Goal: Information Seeking & Learning: Find specific fact

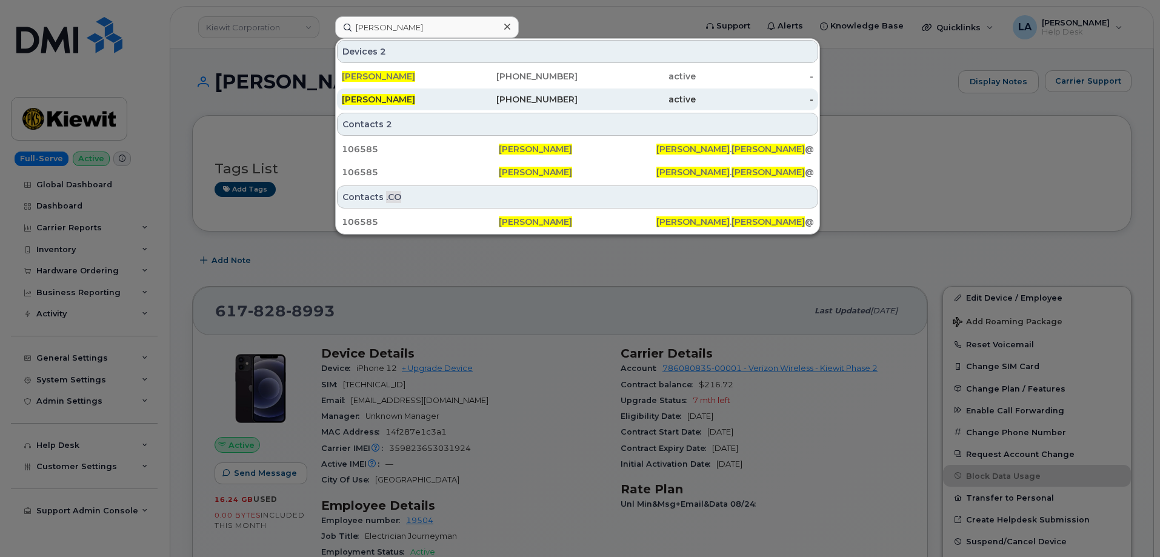
type input "[PERSON_NAME]"
click at [534, 99] on div "[PHONE_NUMBER]" at bounding box center [519, 99] width 118 height 12
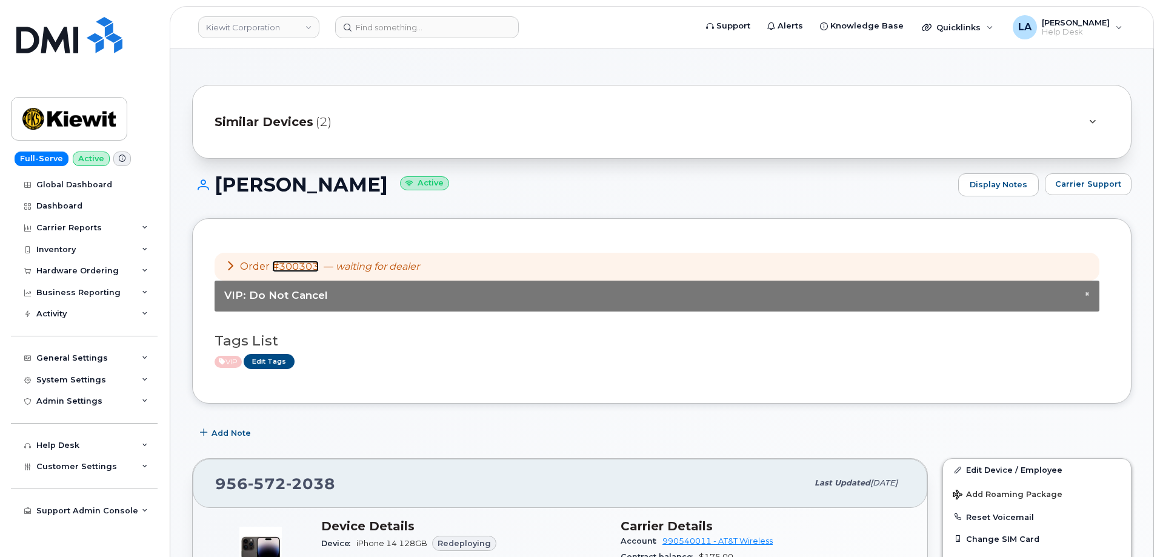
click at [284, 269] on link "#300303" at bounding box center [295, 267] width 47 height 12
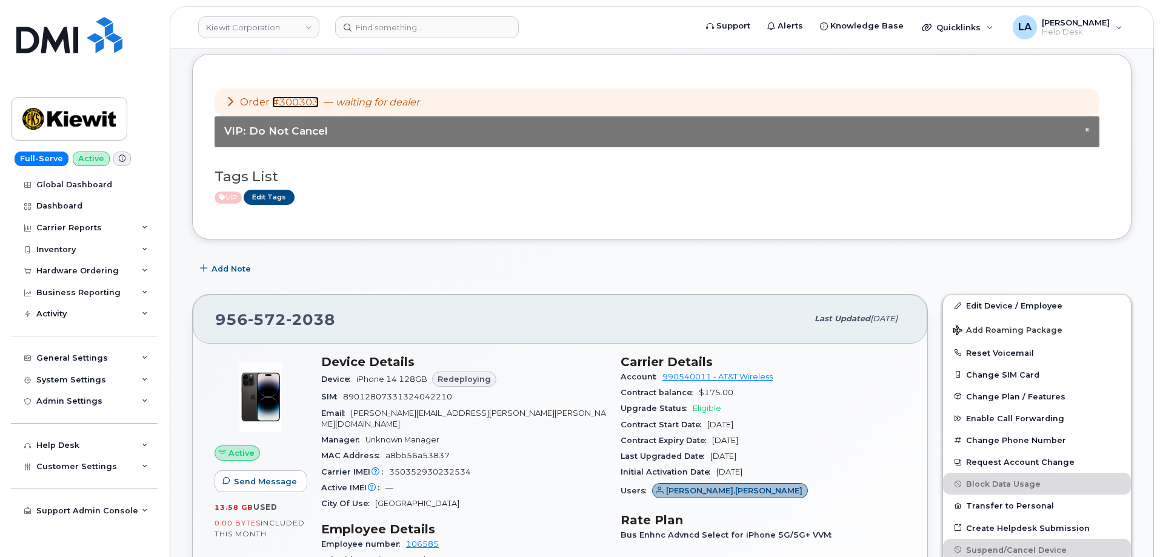
scroll to position [173, 0]
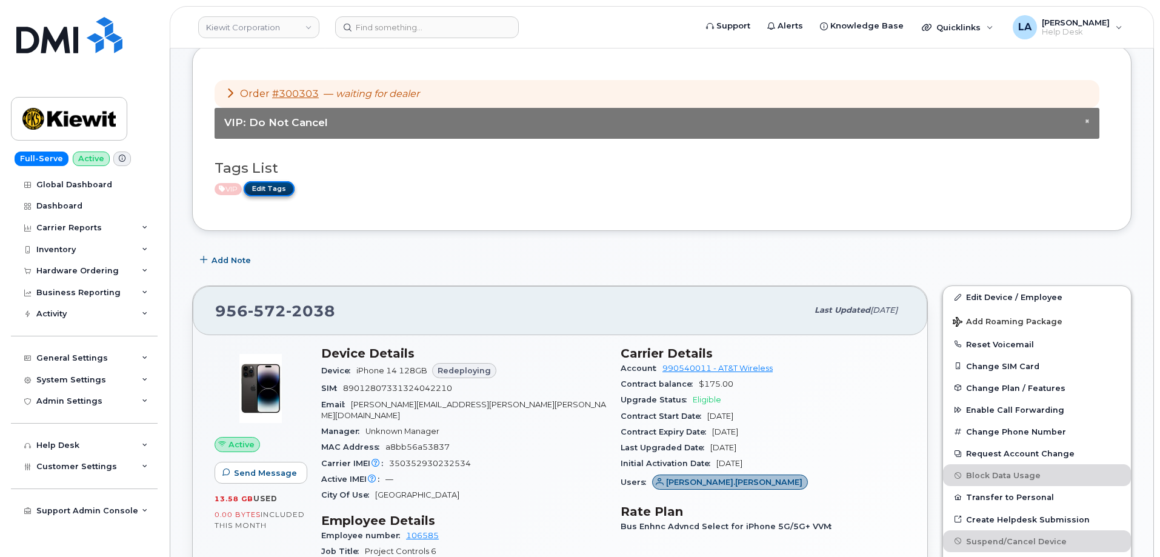
click at [265, 187] on link "Edit Tags" at bounding box center [269, 188] width 51 height 15
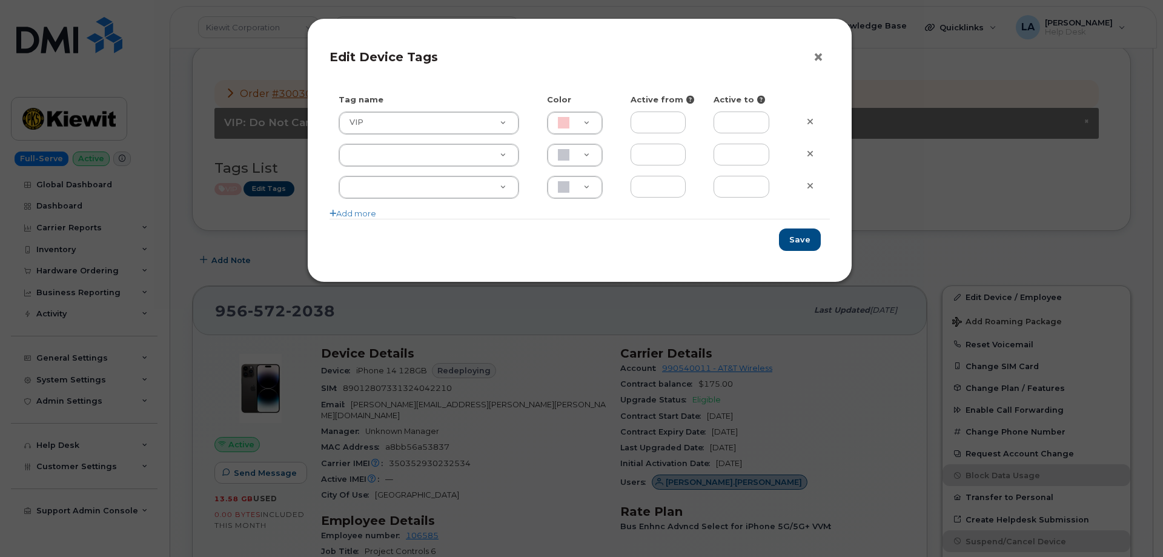
click at [818, 51] on button "×" at bounding box center [821, 57] width 17 height 18
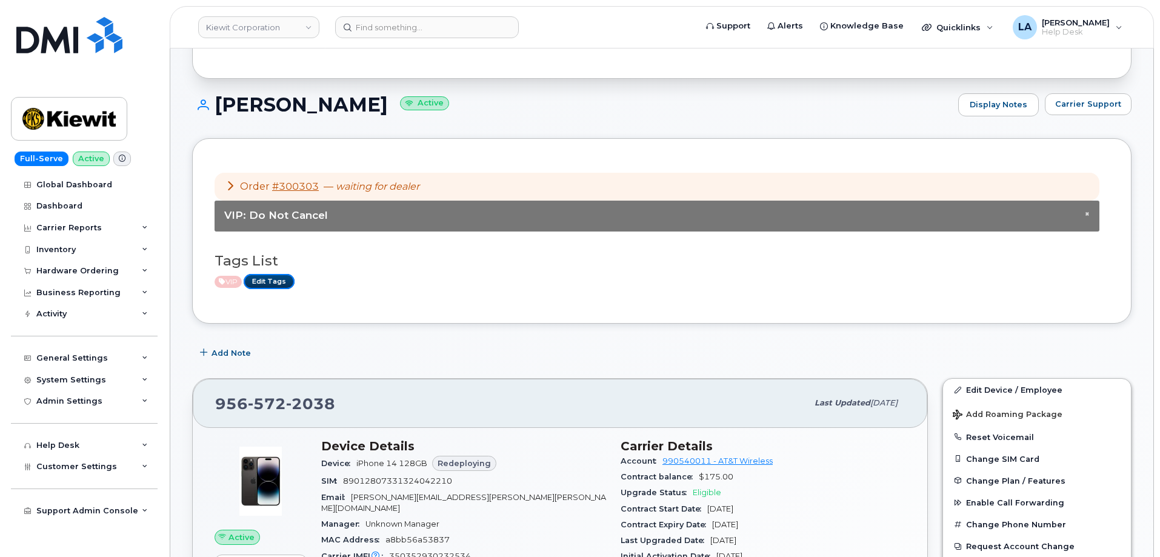
scroll to position [0, 0]
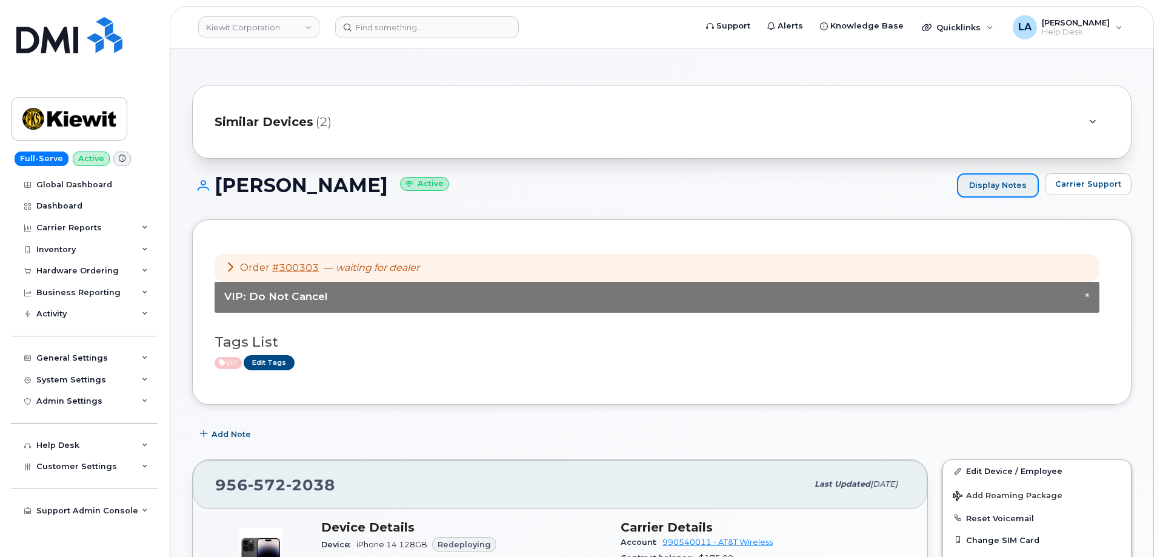
click at [1003, 188] on link "Display Notes" at bounding box center [998, 185] width 82 height 24
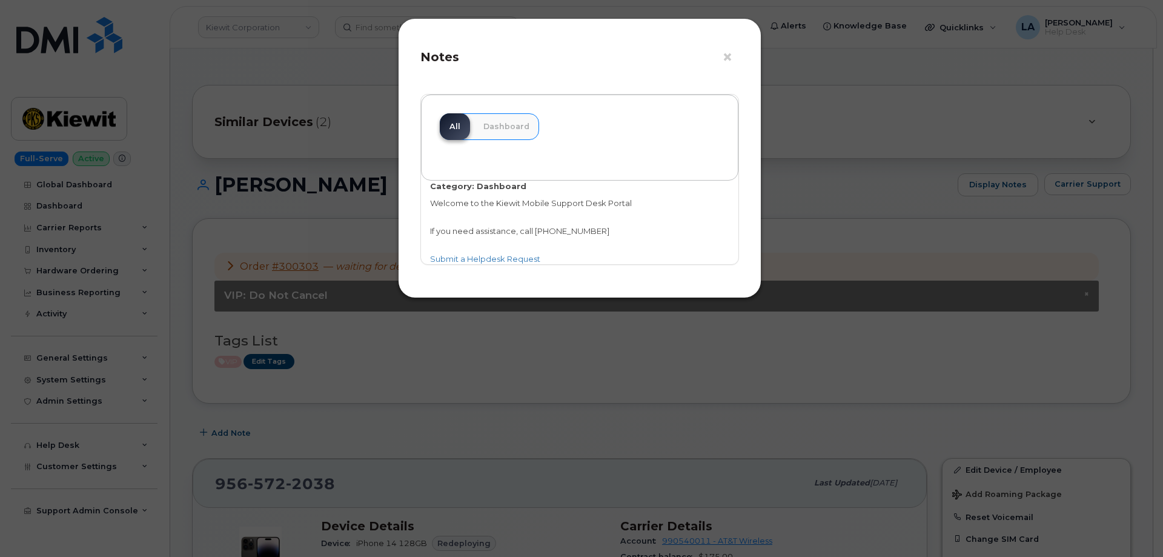
click at [726, 385] on div "× Notes All Dashboard Category: Dashboard Welcome to the Kiewit Mobile Support …" at bounding box center [581, 278] width 1163 height 557
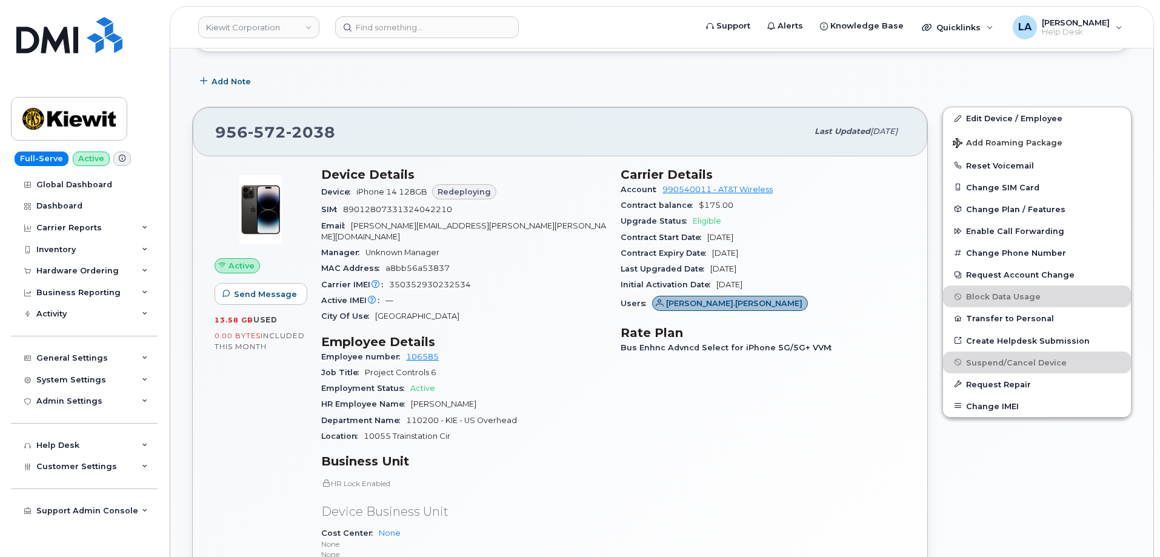
scroll to position [313, 0]
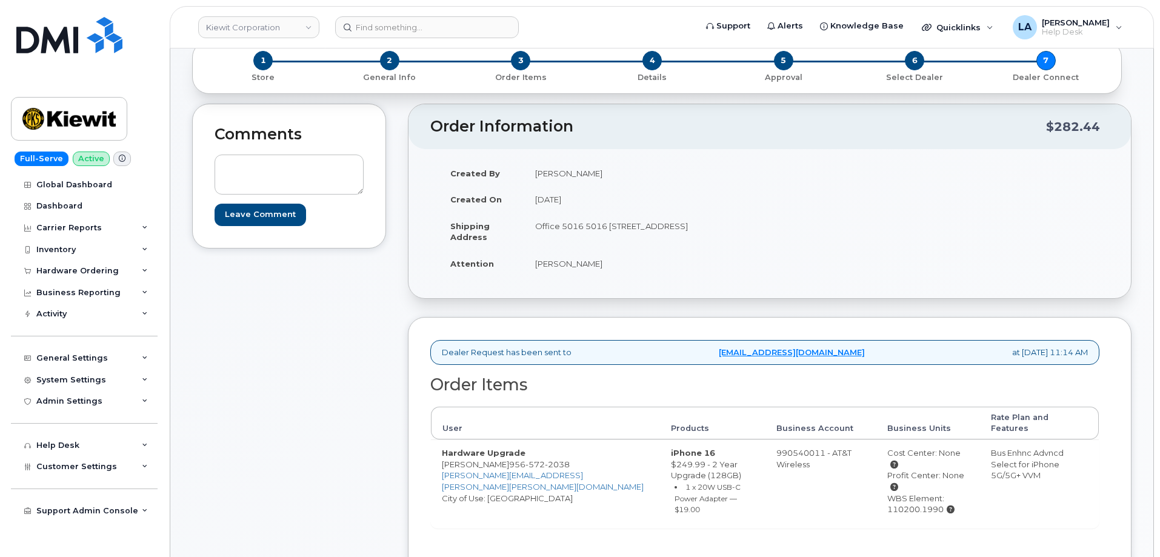
scroll to position [65, 0]
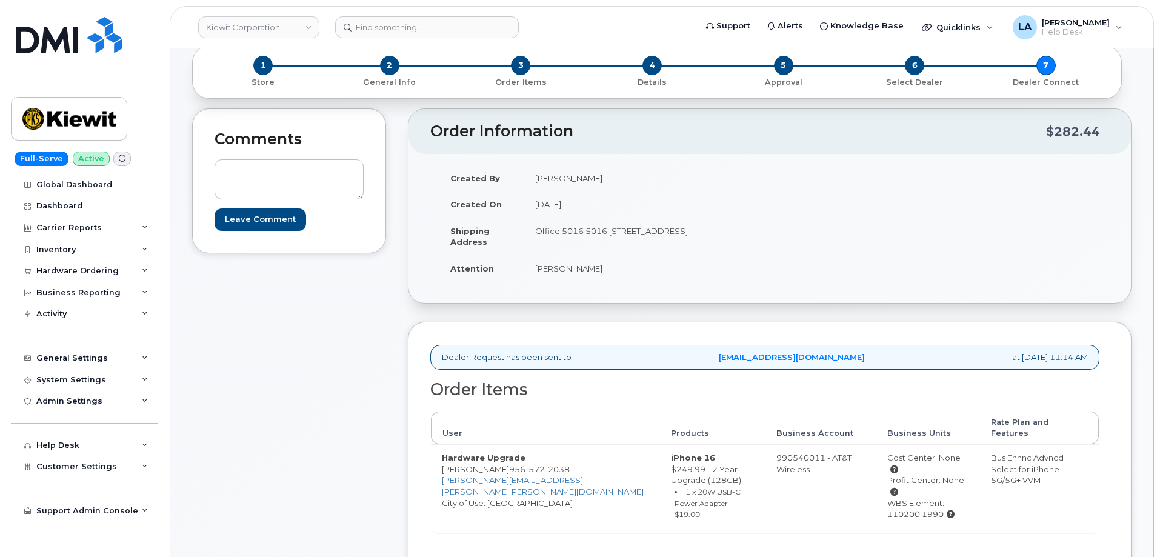
drag, startPoint x: 583, startPoint y: 250, endPoint x: 450, endPoint y: 230, distance: 135.4
click at [450, 230] on tr "Shipping Address Office 5016 5016 10055 Trainstation Cir, Lonetree, CO, 80124, …" at bounding box center [599, 237] width 321 height 38
copy tr "Shipping Address Office 5016 5016 10055 Trainstation Cir, Lonetree, CO, 80124, …"
drag, startPoint x: 1157, startPoint y: 137, endPoint x: 1158, endPoint y: 114, distance: 23.0
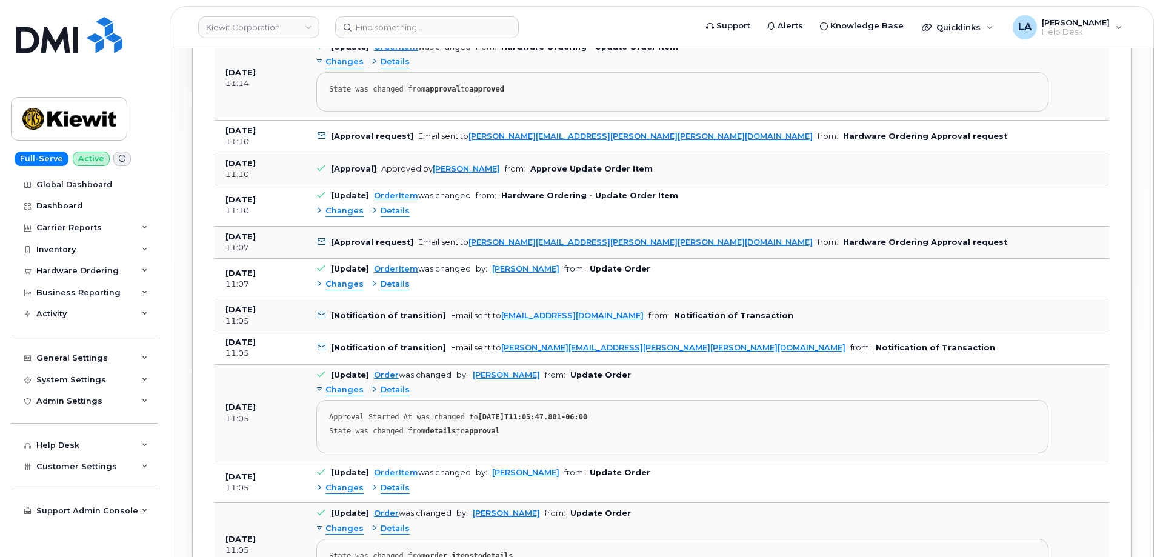
scroll to position [1195, 0]
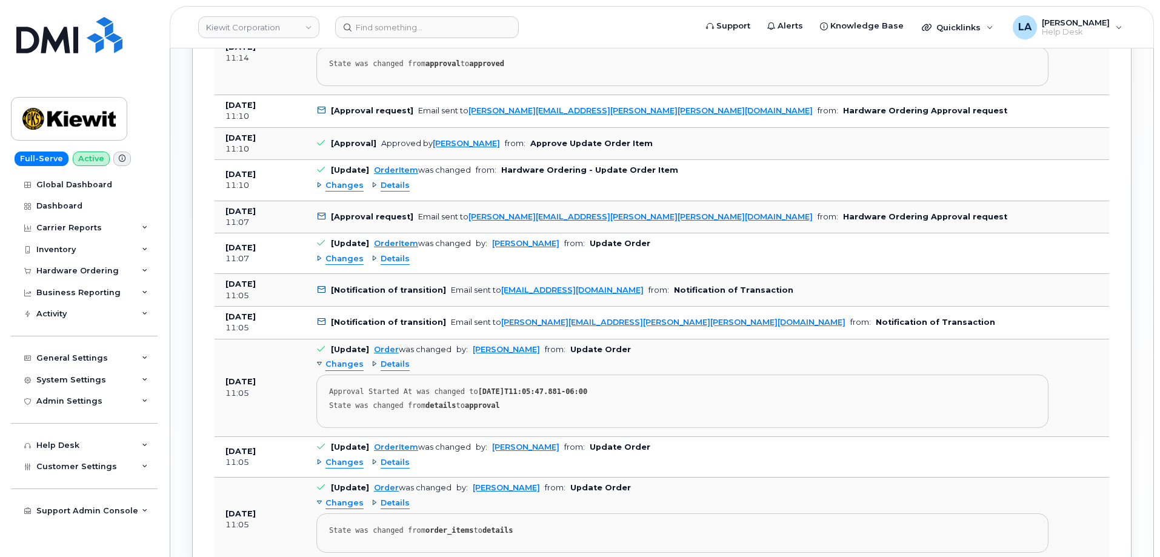
click at [184, 24] on header "Kiewit Corporation Support Alerts Knowledge Base Quicklinks Suspend / Cancel De…" at bounding box center [662, 27] width 984 height 42
